Goal: Information Seeking & Learning: Learn about a topic

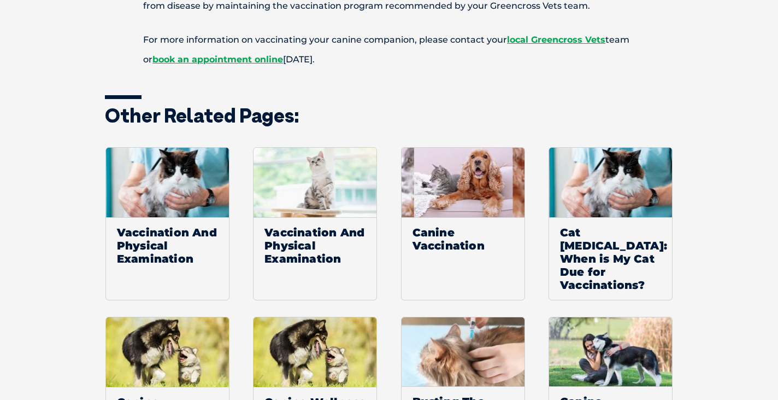
scroll to position [2210, 0]
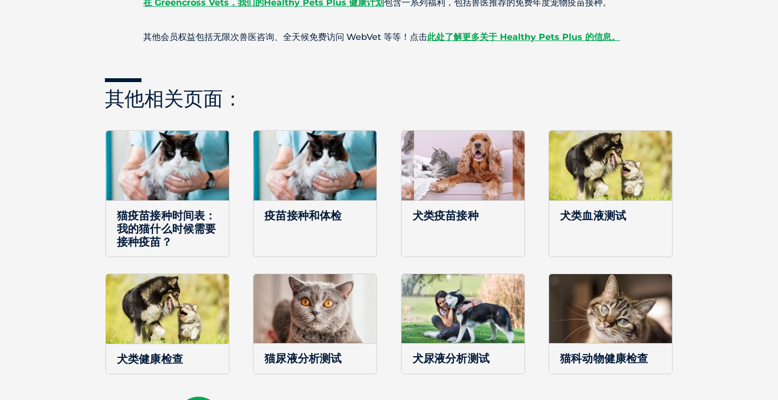
scroll to position [1396, 0]
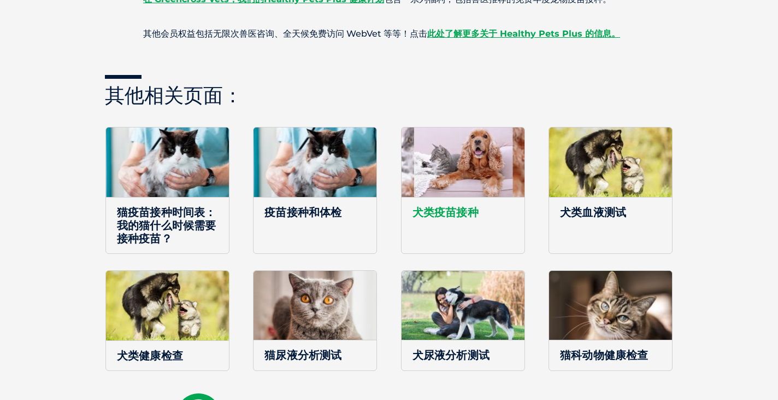
click at [498, 197] on span "犬类疫苗接种" at bounding box center [463, 212] width 123 height 30
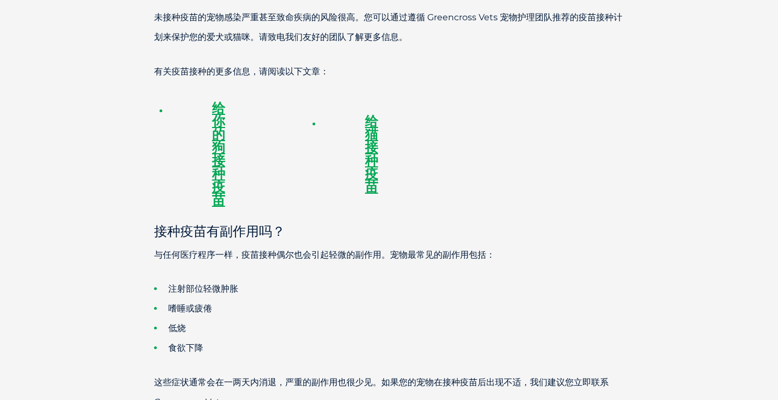
scroll to position [809, 0]
click at [218, 134] on font "给你的狗接种疫苗" at bounding box center [218, 154] width 13 height 108
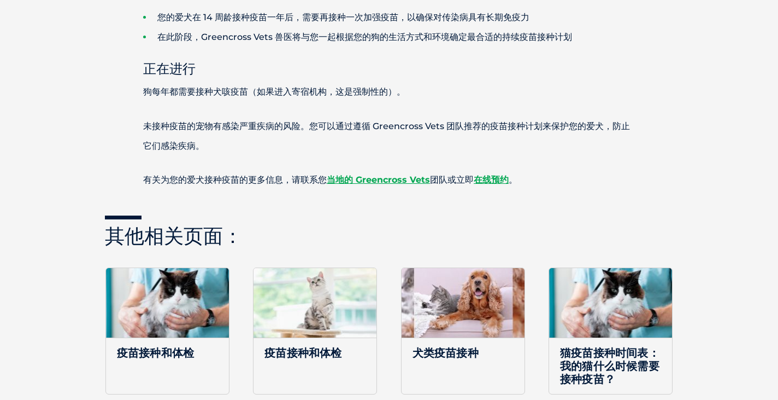
scroll to position [1384, 0]
click at [379, 182] on font "当地的 Greencross Vets" at bounding box center [378, 179] width 103 height 10
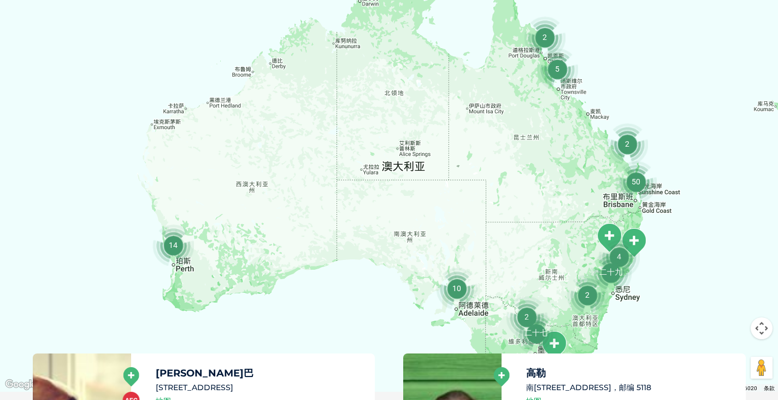
scroll to position [298, 0]
click at [459, 290] on img "10" at bounding box center [457, 288] width 42 height 42
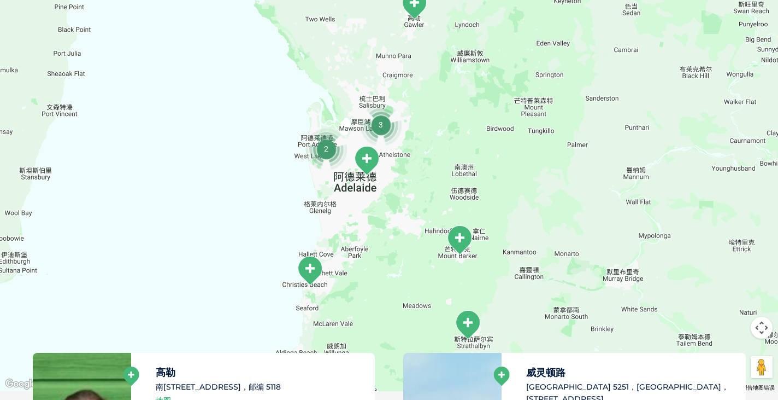
click at [370, 170] on img "格林克罗斯兽医中心 - 诺伍德" at bounding box center [366, 160] width 27 height 30
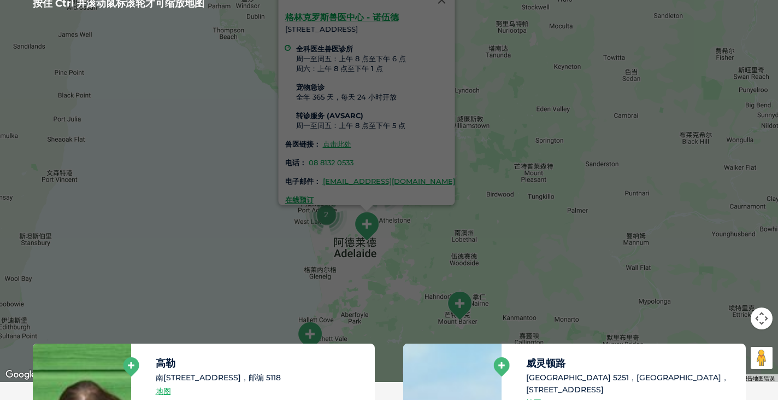
scroll to position [280, 0]
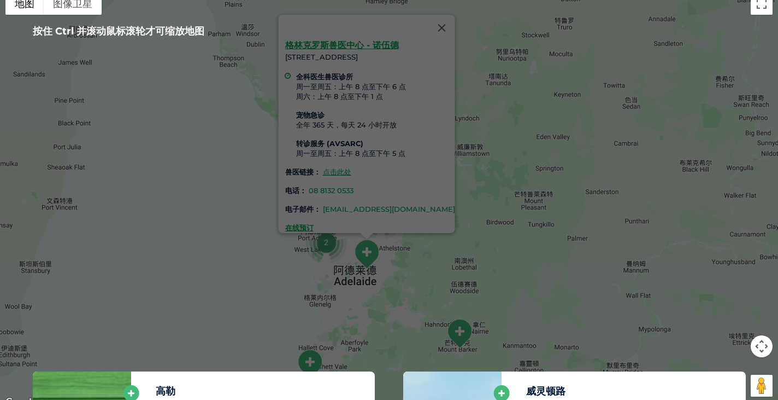
click at [371, 204] on font "gvc@greencrossvet.com.au" at bounding box center [389, 208] width 132 height 9
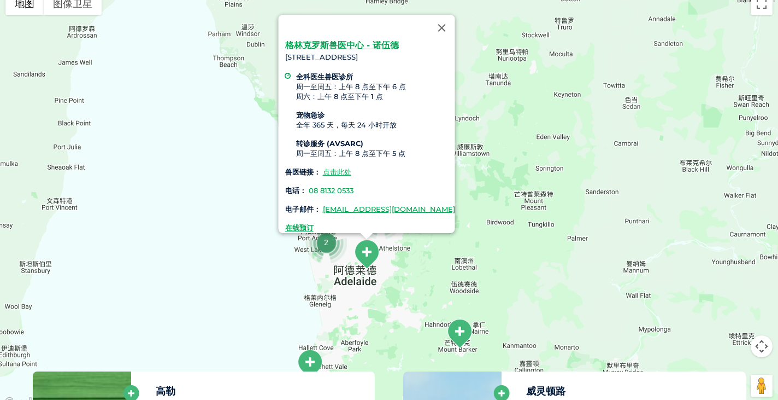
click at [536, 329] on div "格林克罗斯兽医中心 - 诺伍德 102 马吉尔路, 诺伍德 SA 5067 全科医生兽医诊所 周一至周五：上午 8 点至下午 6 点 周六：上午 8 点至下午…" at bounding box center [389, 198] width 778 height 422
click at [353, 40] on font "格林克罗斯兽医中心 - 诺伍德" at bounding box center [342, 45] width 114 height 10
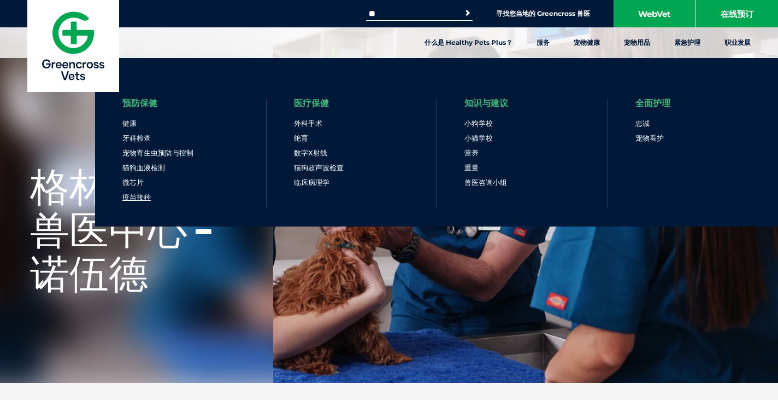
click at [141, 199] on font "疫苗接种" at bounding box center [136, 196] width 28 height 9
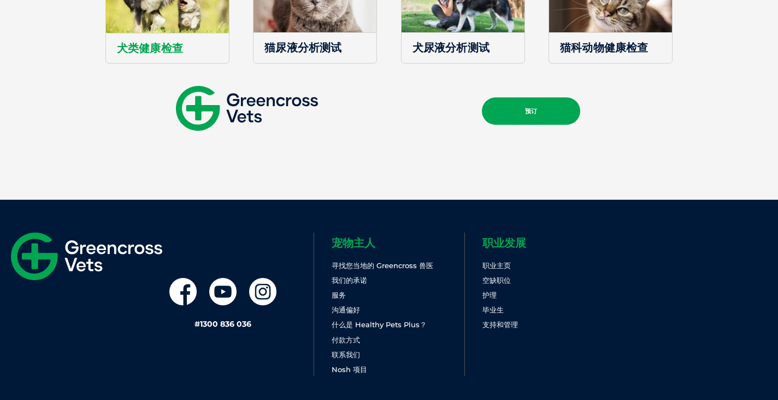
scroll to position [1704, 0]
